Goal: Answer question/provide support: Share knowledge or assist other users

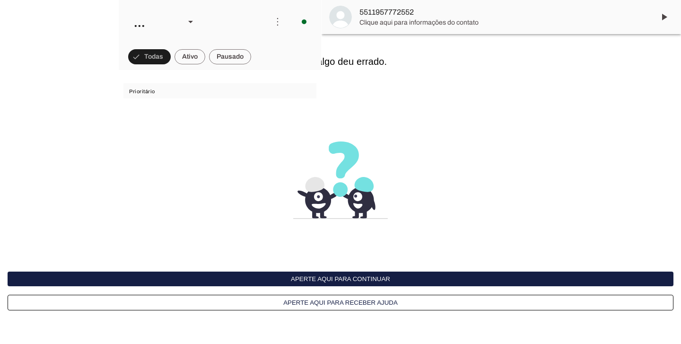
scroll to position [272, 0]
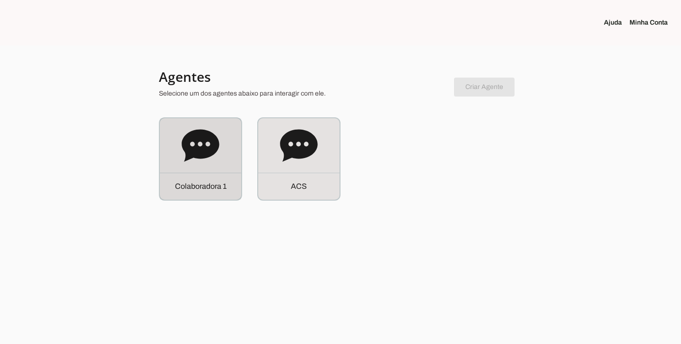
click at [189, 141] on icon at bounding box center [200, 145] width 37 height 32
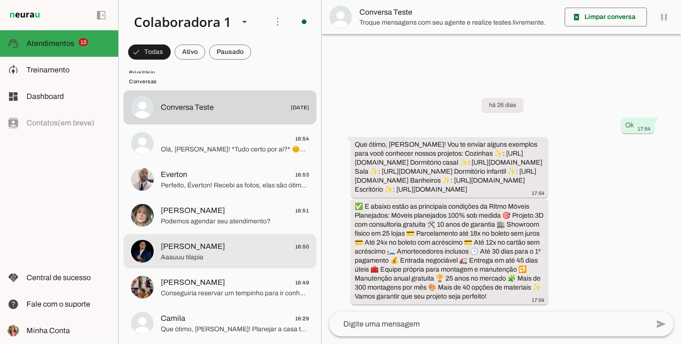
scroll to position [622, 0]
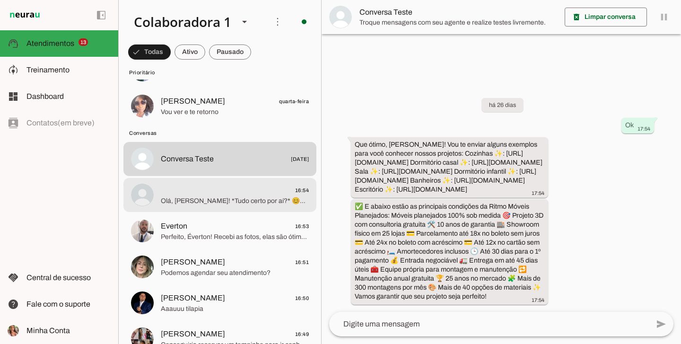
click at [214, 185] on span "16:54" at bounding box center [235, 190] width 148 height 12
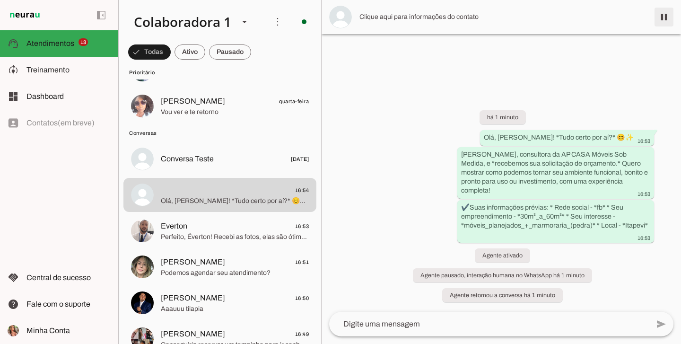
click at [673, 14] on span at bounding box center [663, 17] width 23 height 23
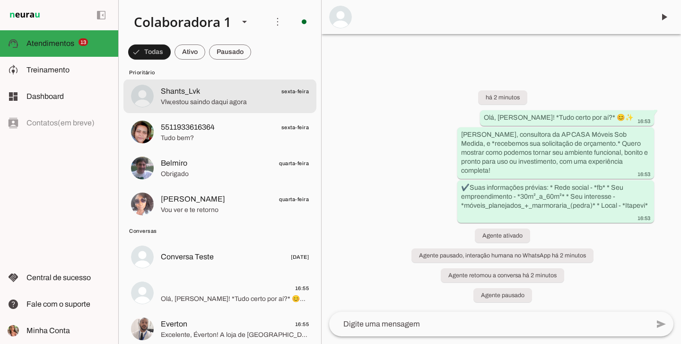
scroll to position [549, 0]
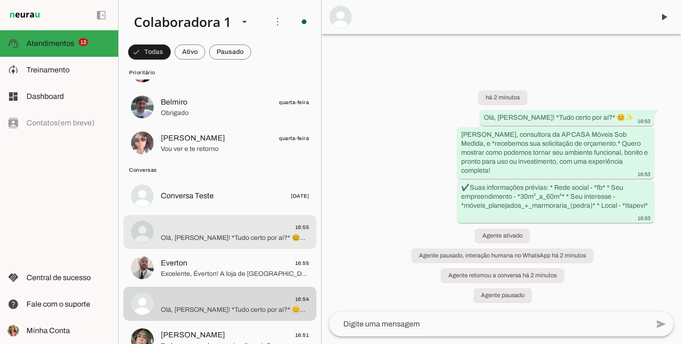
click at [220, 228] on span "16:55" at bounding box center [235, 227] width 148 height 12
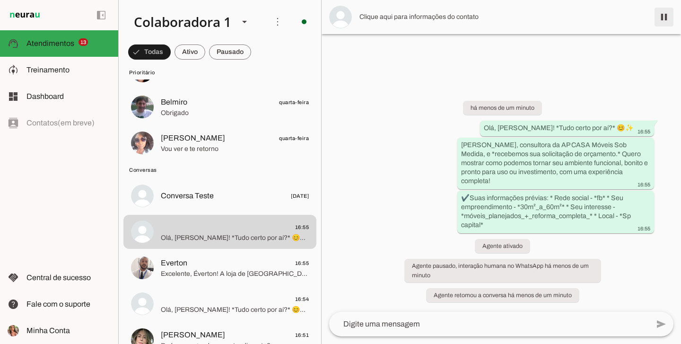
click at [664, 15] on span at bounding box center [663, 17] width 23 height 23
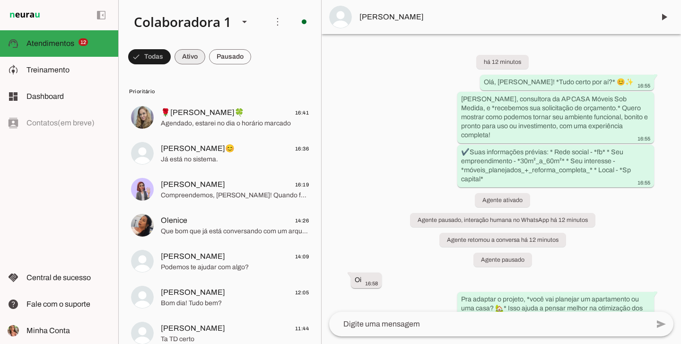
click at [171, 55] on span at bounding box center [149, 56] width 43 height 23
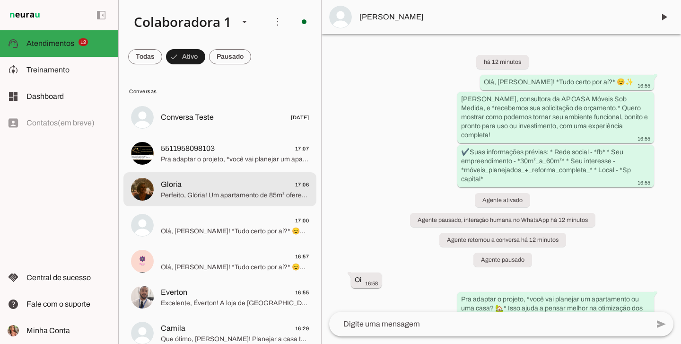
click at [231, 180] on span "Gloria 17:06" at bounding box center [235, 185] width 148 height 12
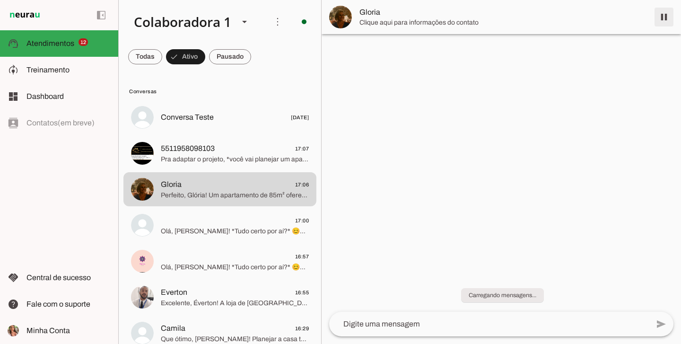
click at [670, 16] on span at bounding box center [663, 17] width 23 height 23
click at [244, 230] on span "Olá, Andréia! *Tudo certo por aí?* 😊✨ Sou Eloh, consultora da AP CASA Móveis So…" at bounding box center [235, 230] width 148 height 9
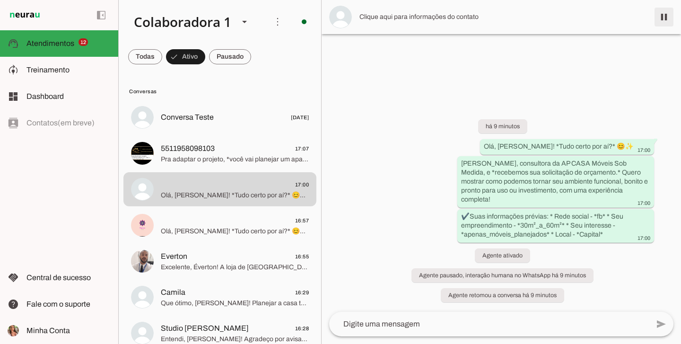
click at [673, 16] on span at bounding box center [663, 17] width 23 height 23
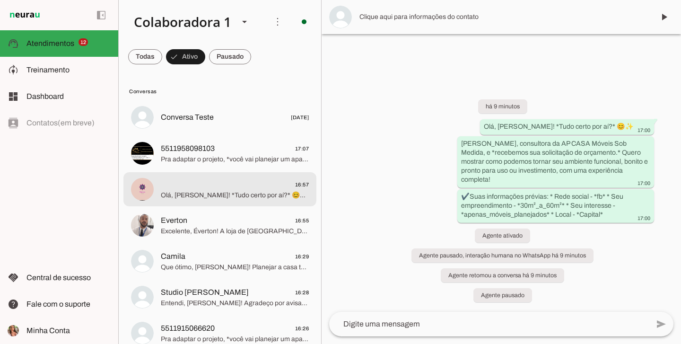
click at [231, 134] on md-item "16:57 Olá, Maria! *Tudo certo por aí?* 😊✨ Sou Eloh, consultora da AP CASA Móvei…" at bounding box center [219, 117] width 193 height 34
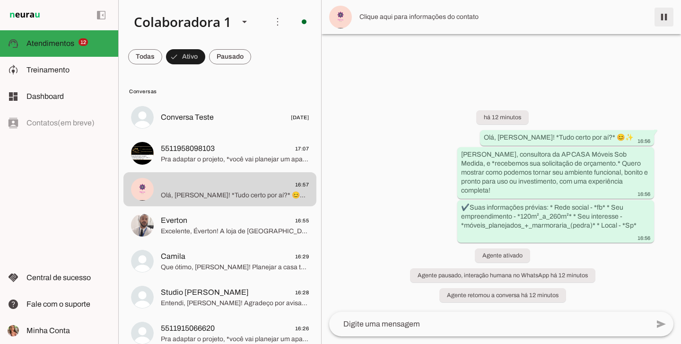
click at [666, 17] on span at bounding box center [663, 17] width 23 height 23
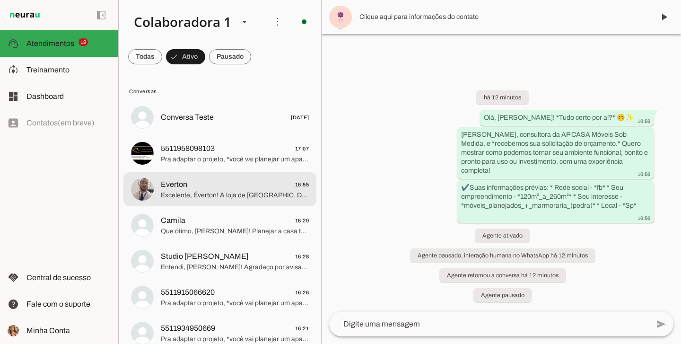
click at [232, 197] on span "Excelente, Éverton! A loja de Osasco é uma ótima escolha. 😊 📅 Podemos marcar a …" at bounding box center [235, 195] width 148 height 9
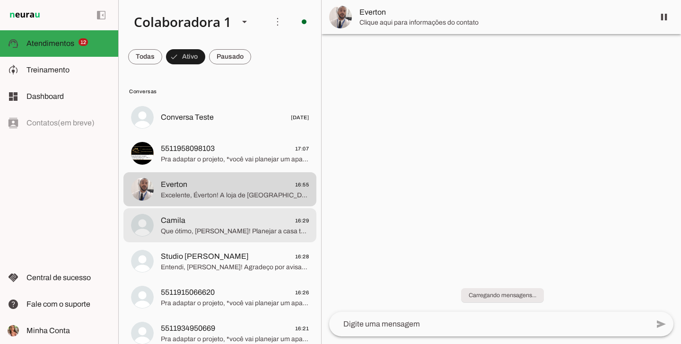
click at [234, 229] on span "Que ótimo, Camila! Planejar a casa toda é perfeito para um projeto harmonioso e…" at bounding box center [235, 230] width 148 height 9
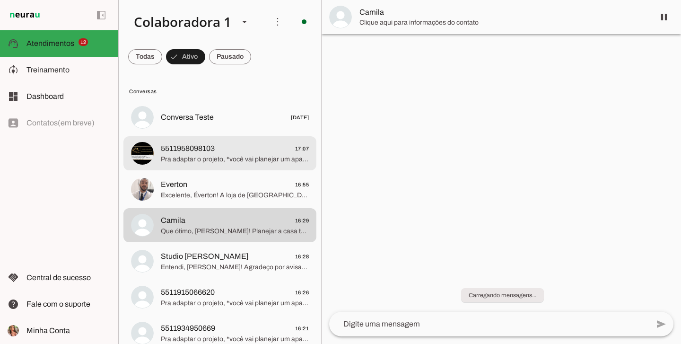
click at [270, 148] on span "5511958098103 17:07" at bounding box center [235, 149] width 148 height 12
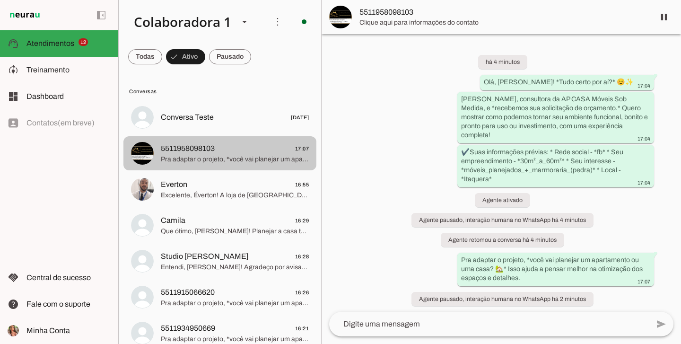
scroll to position [24, 0]
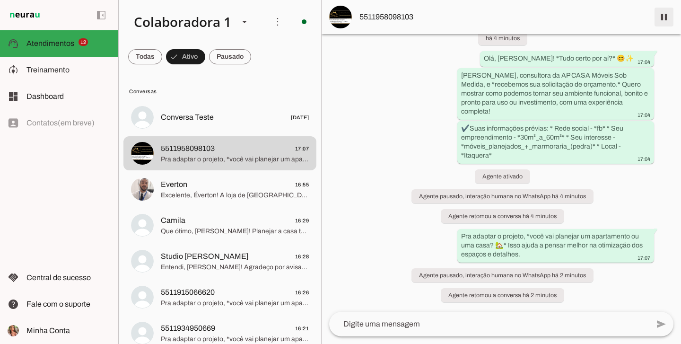
click at [664, 20] on span at bounding box center [663, 17] width 23 height 23
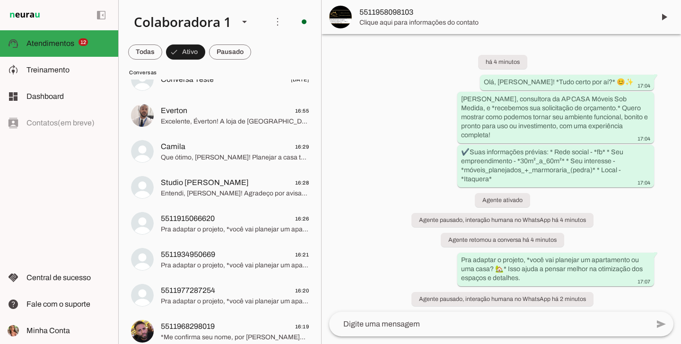
scroll to position [37, 0]
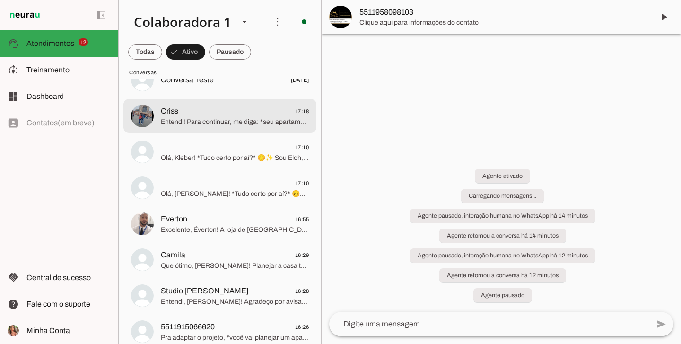
click at [214, 127] on span "Entendi! Para continuar, me diga: *seu apartamento já está pronto, está em obra…" at bounding box center [235, 121] width 148 height 9
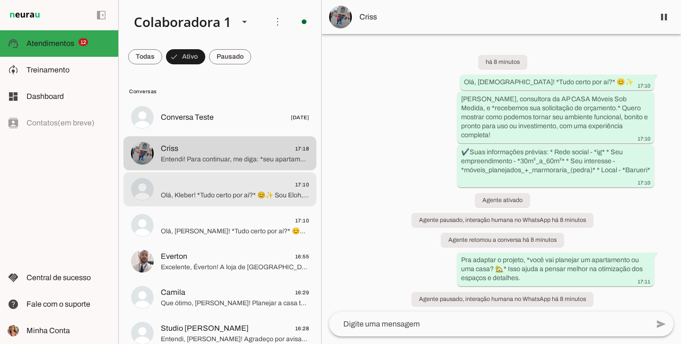
click at [239, 197] on span "Olá, Kleber! *Tudo certo por aí?* 😊✨ Sou Eloh, consultora da AP CASA Móveis Sob…" at bounding box center [235, 195] width 148 height 9
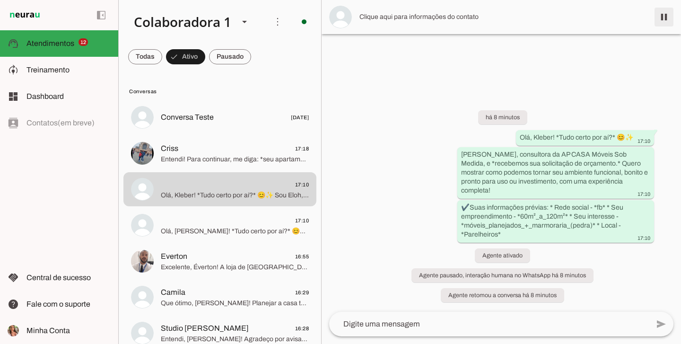
click at [666, 19] on span at bounding box center [663, 17] width 23 height 23
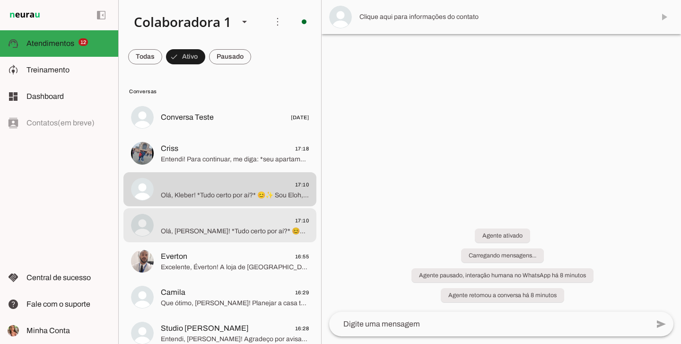
click at [213, 225] on span "17:10" at bounding box center [235, 221] width 148 height 12
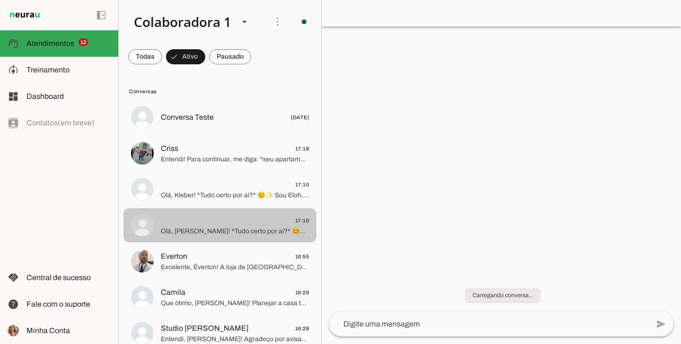
click at [221, 224] on span "17:10" at bounding box center [235, 221] width 148 height 12
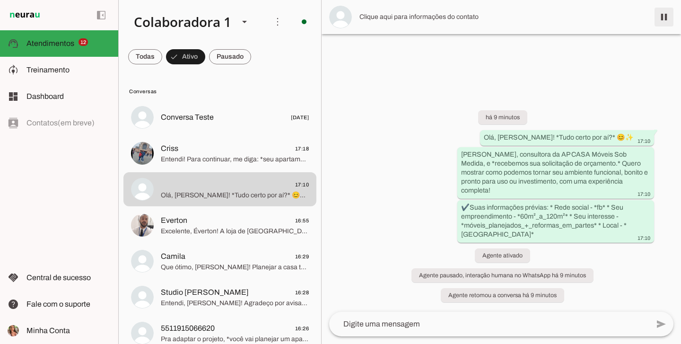
click at [669, 15] on span at bounding box center [663, 17] width 23 height 23
click at [237, 215] on span "Everton 16:55" at bounding box center [235, 221] width 148 height 12
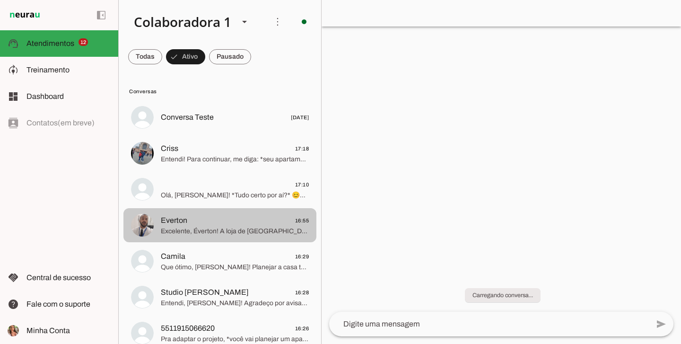
drag, startPoint x: 235, startPoint y: 217, endPoint x: 174, endPoint y: 152, distance: 88.7
click at [235, 217] on span "Everton 16:55" at bounding box center [235, 221] width 148 height 12
click at [218, 157] on span "Entendi! Para continuar, me diga: *seu apartamento já está pronto, está em obra…" at bounding box center [235, 159] width 148 height 9
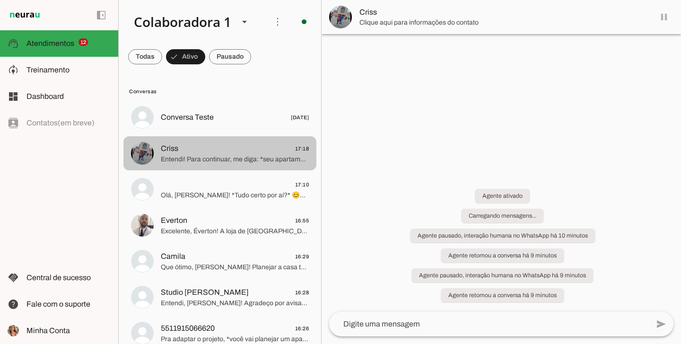
click at [174, 152] on span "Criss" at bounding box center [169, 148] width 17 height 11
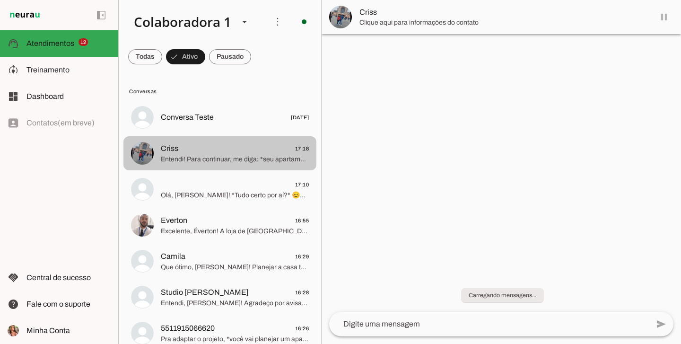
click at [234, 164] on span "Entendi! Para continuar, me diga: *seu apartamento já está pronto, está em obra…" at bounding box center [235, 159] width 148 height 9
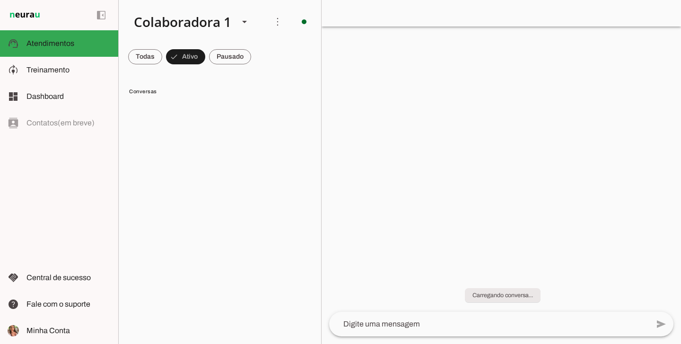
click at [186, 158] on lit-virtualizer at bounding box center [220, 220] width 202 height 240
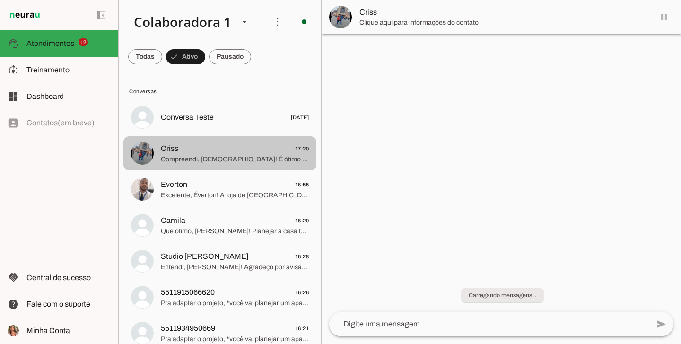
click at [189, 151] on span "Criss 17:20" at bounding box center [235, 149] width 148 height 12
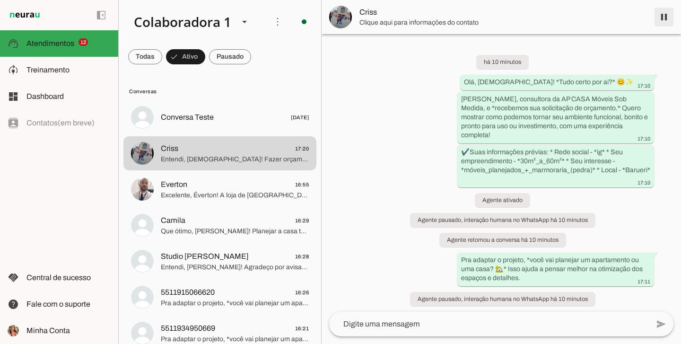
click at [667, 19] on span at bounding box center [663, 17] width 23 height 23
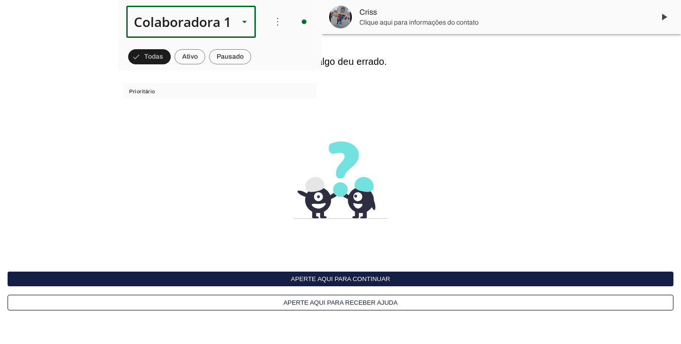
click at [212, 23] on div "Colaboradora 1" at bounding box center [178, 22] width 105 height 32
click at [260, 66] on slot at bounding box center [317, 60] width 115 height 11
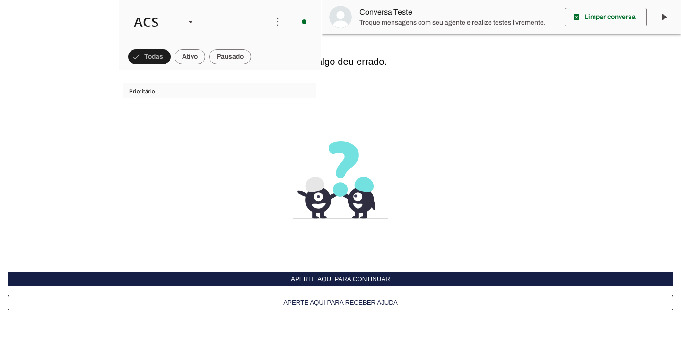
click at [412, 72] on interface-delivery-control-page at bounding box center [340, 172] width 681 height 344
click at [400, 281] on button "Aperte aqui para continuar" at bounding box center [341, 278] width 666 height 15
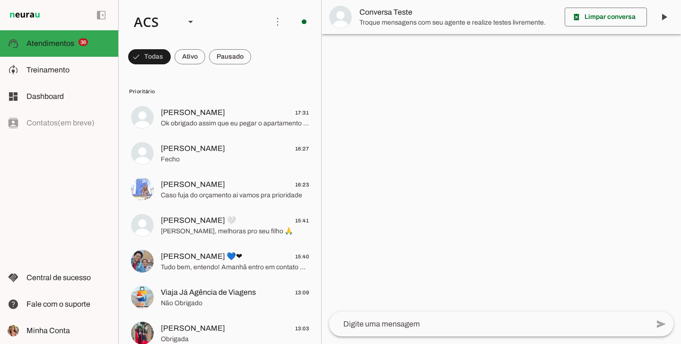
scroll to position [2, 0]
